Goal: Task Accomplishment & Management: Complete application form

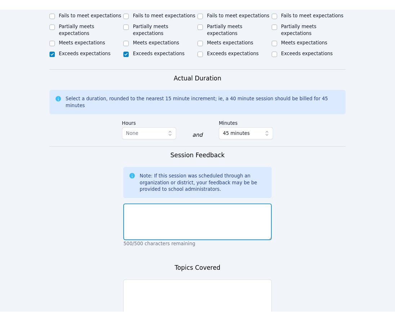
scroll to position [426, 0]
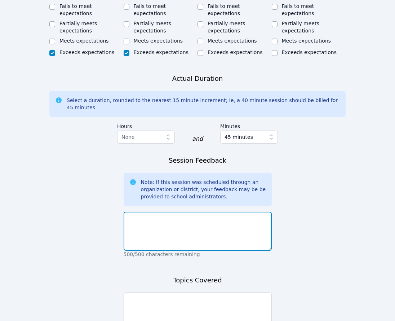
type textarea "s"
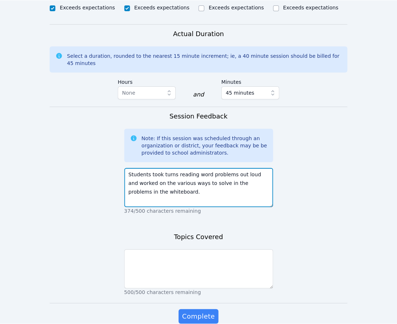
scroll to position [472, 0]
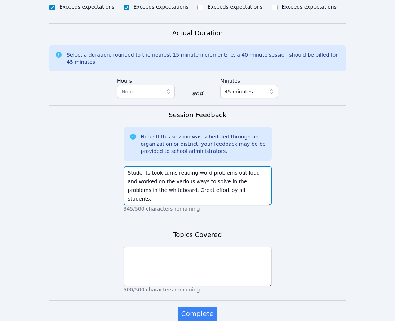
type textarea "Students took turns reading word problems out loud and worked on the various wa…"
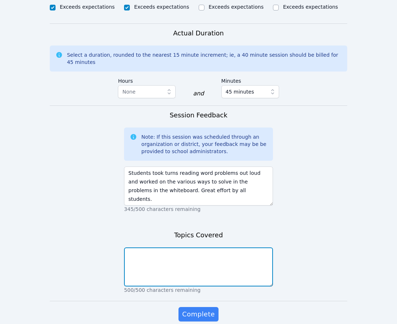
click at [164, 247] on textarea at bounding box center [198, 266] width 149 height 39
type textarea "Lesson 1 add/subtract"
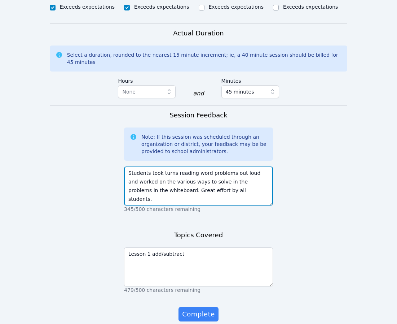
drag, startPoint x: 220, startPoint y: 163, endPoint x: 117, endPoint y: 144, distance: 104.9
click at [117, 144] on form "Student Participation Do not enter a participation level for ABSENT students Mo…" at bounding box center [199, 21] width 298 height 627
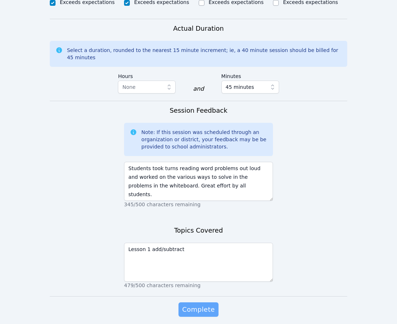
click at [187, 302] on button "Complete" at bounding box center [199, 309] width 40 height 14
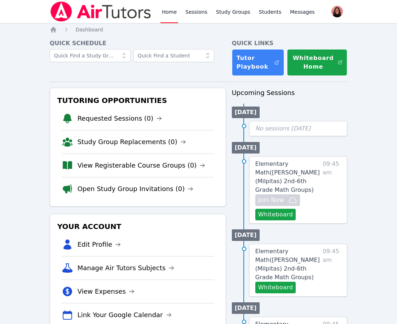
click at [278, 215] on button "Whiteboard" at bounding box center [275, 214] width 41 height 12
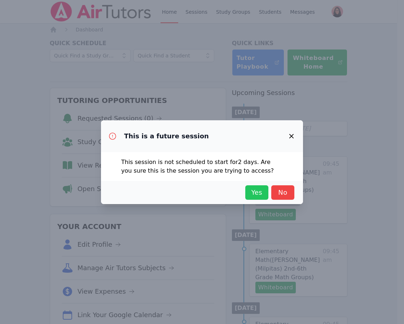
click at [255, 192] on span "Yes" at bounding box center [257, 192] width 16 height 10
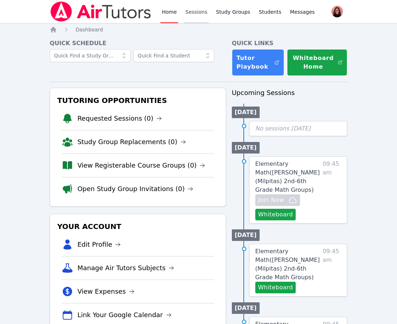
click at [197, 9] on link "Sessions" at bounding box center [196, 11] width 25 height 23
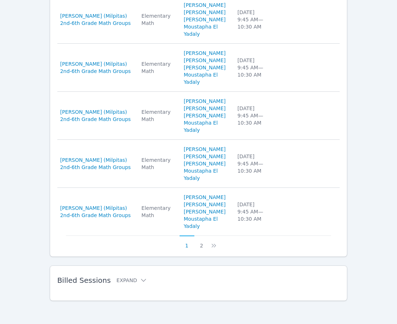
scroll to position [560, 0]
click at [121, 277] on button "Expand" at bounding box center [131, 279] width 31 height 7
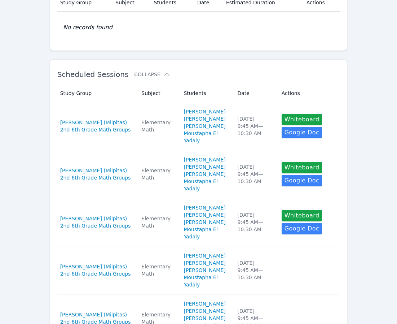
scroll to position [0, 0]
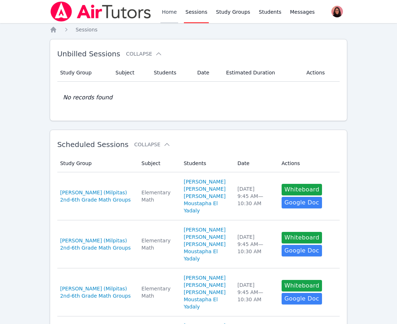
click at [166, 14] on link "Home" at bounding box center [169, 11] width 18 height 23
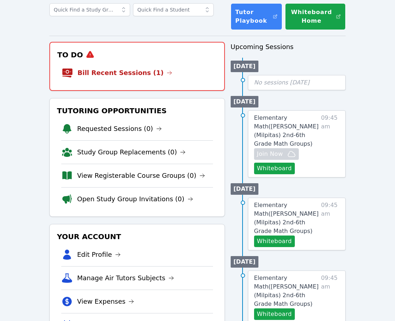
scroll to position [14, 0]
